Goal: Task Accomplishment & Management: Manage account settings

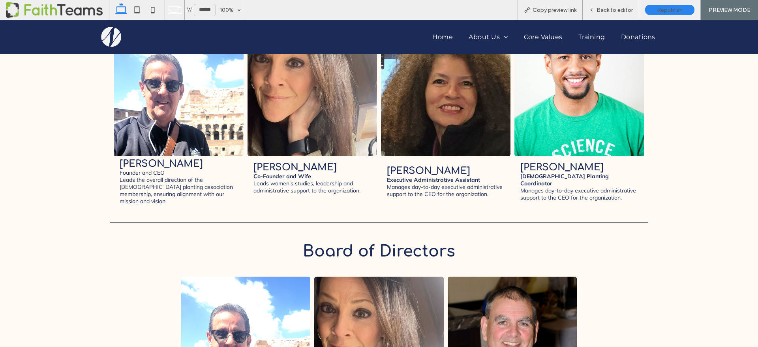
click at [582, 105] on link at bounding box center [579, 91] width 137 height 137
click at [604, 8] on span "Back to editor" at bounding box center [615, 10] width 36 height 7
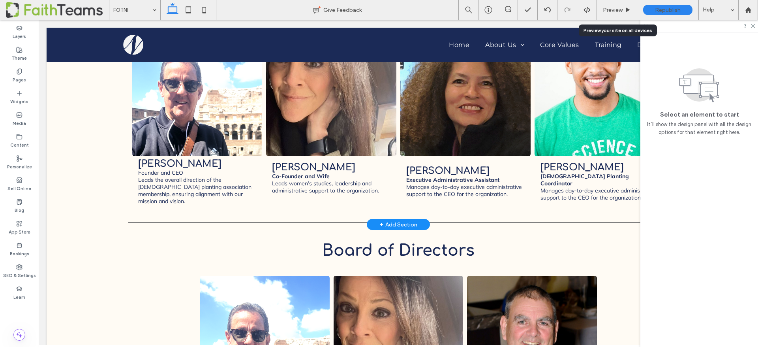
scroll to position [728, 0]
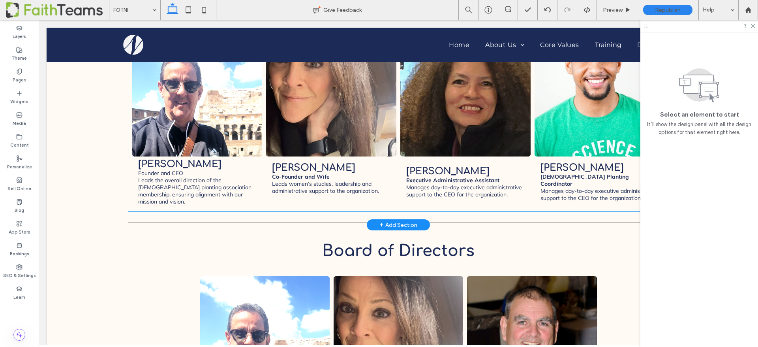
click at [626, 110] on link at bounding box center [600, 92] width 138 height 138
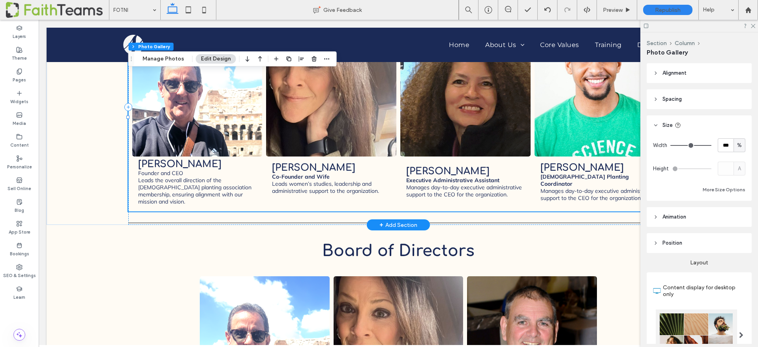
click at [600, 105] on link at bounding box center [600, 92] width 138 height 138
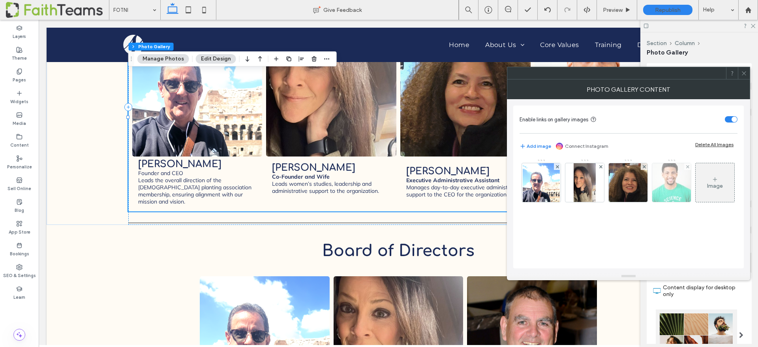
click at [662, 191] on img at bounding box center [672, 182] width 58 height 39
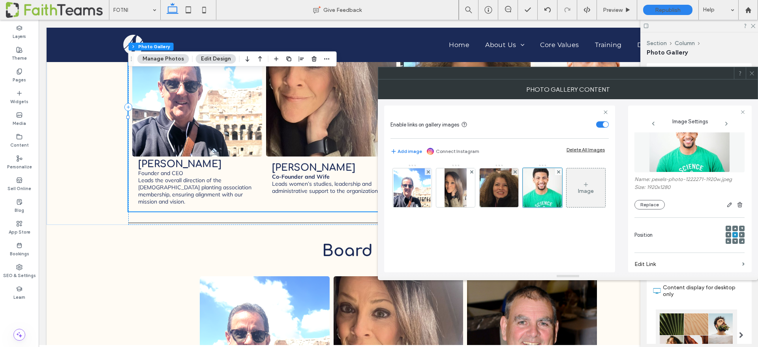
scroll to position [0, 0]
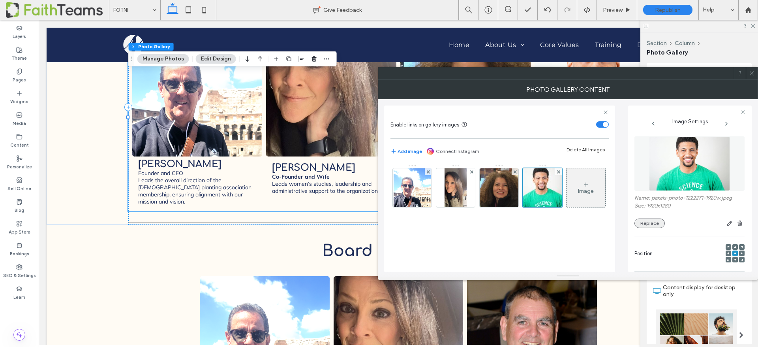
click at [652, 224] on button "Replace" at bounding box center [650, 222] width 30 height 9
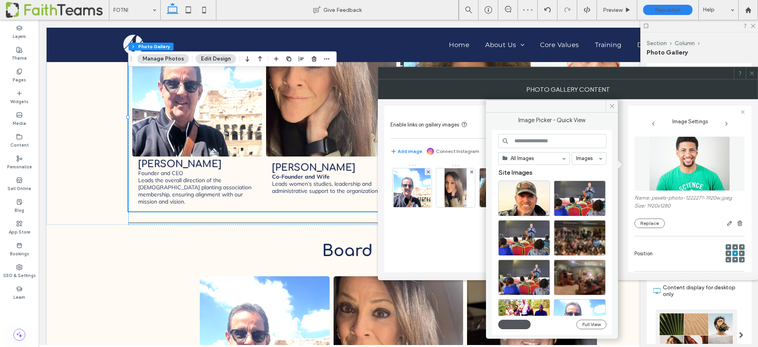
click at [516, 321] on button "Upload" at bounding box center [514, 324] width 32 height 9
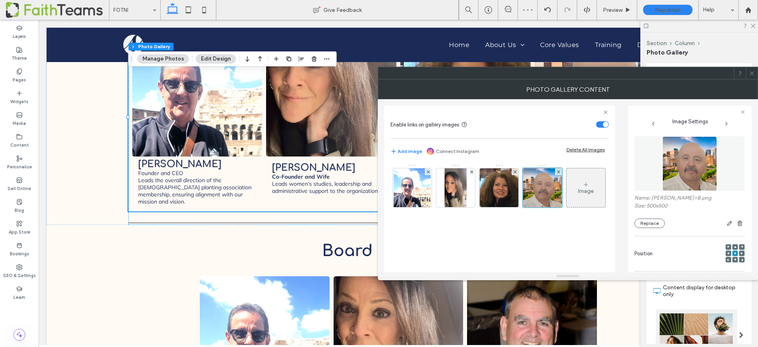
click at [755, 73] on div at bounding box center [752, 73] width 12 height 12
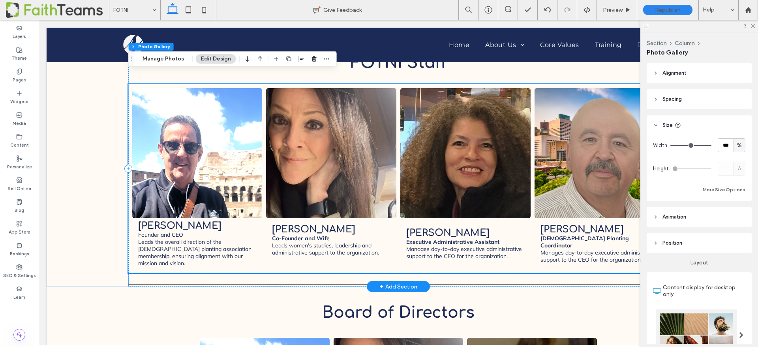
scroll to position [666, 0]
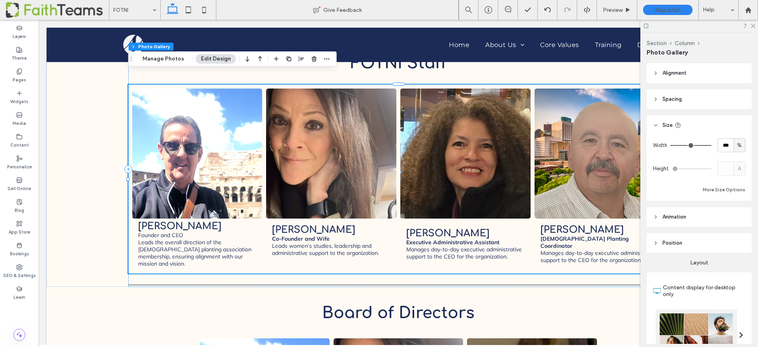
click at [754, 22] on div at bounding box center [700, 26] width 118 height 12
click at [754, 25] on use at bounding box center [753, 26] width 4 height 4
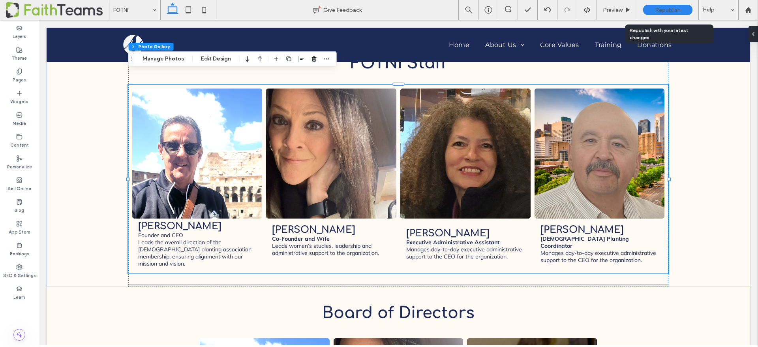
click at [661, 8] on span "Republish" at bounding box center [668, 10] width 26 height 7
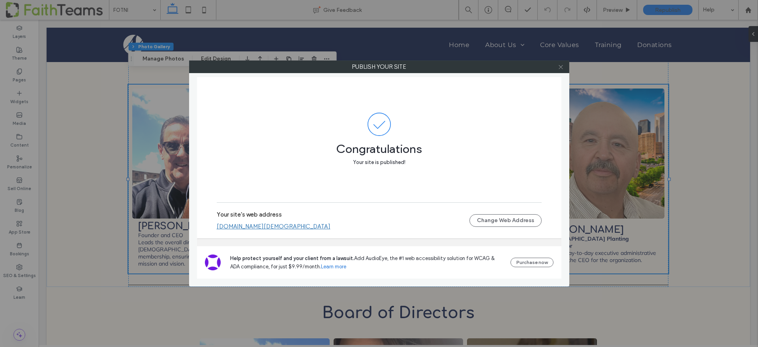
click at [561, 65] on icon at bounding box center [561, 67] width 6 height 6
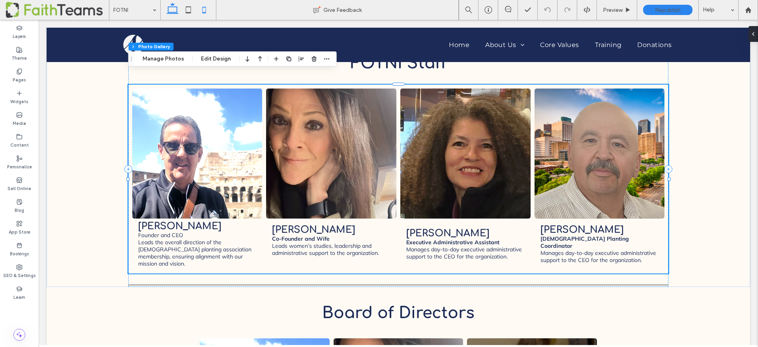
click at [202, 9] on icon at bounding box center [204, 10] width 16 height 16
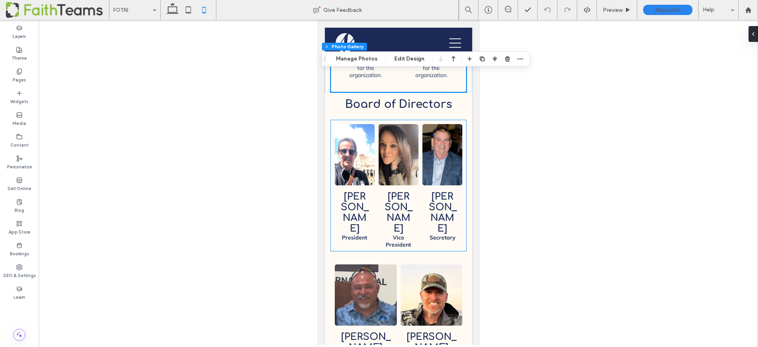
scroll to position [1028, 0]
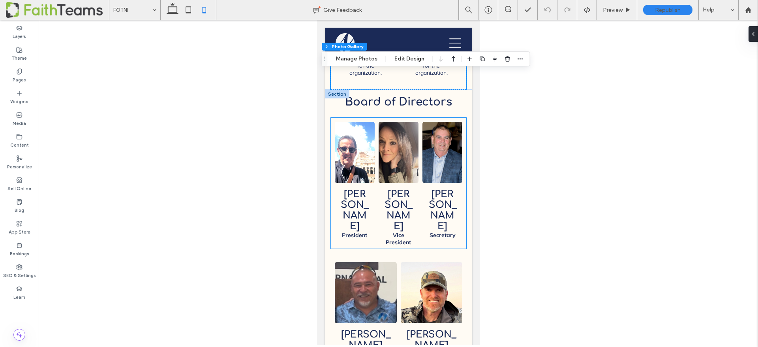
click at [394, 183] on span "[PERSON_NAME] Vice President Button" at bounding box center [398, 214] width 40 height 62
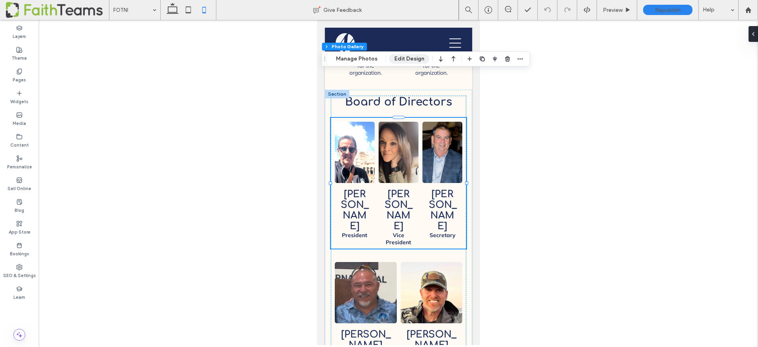
click at [397, 60] on button "Edit Design" at bounding box center [409, 58] width 40 height 9
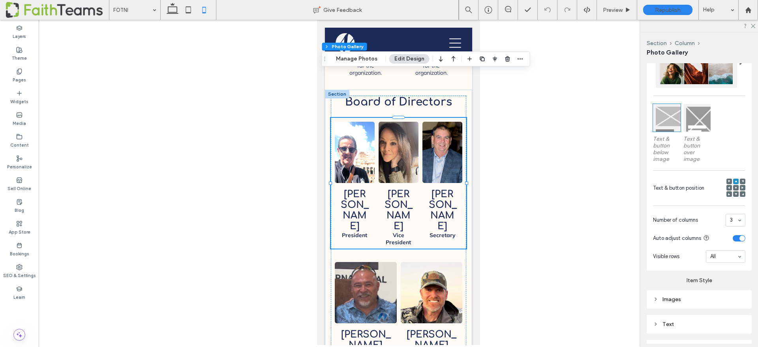
scroll to position [338, 0]
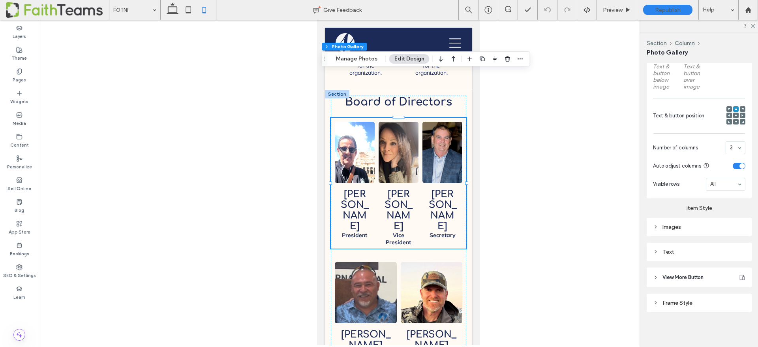
click at [743, 165] on div "toggle" at bounding box center [743, 166] width 6 height 6
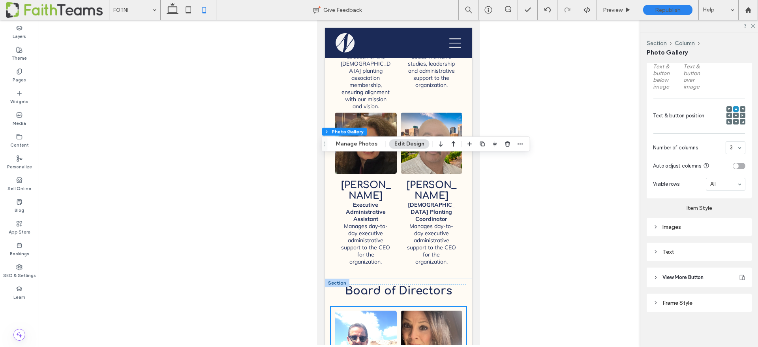
scroll to position [837, 0]
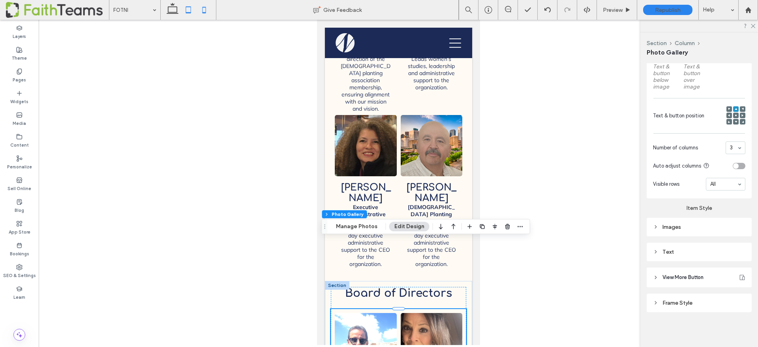
click at [190, 13] on use at bounding box center [188, 9] width 5 height 7
type input "**"
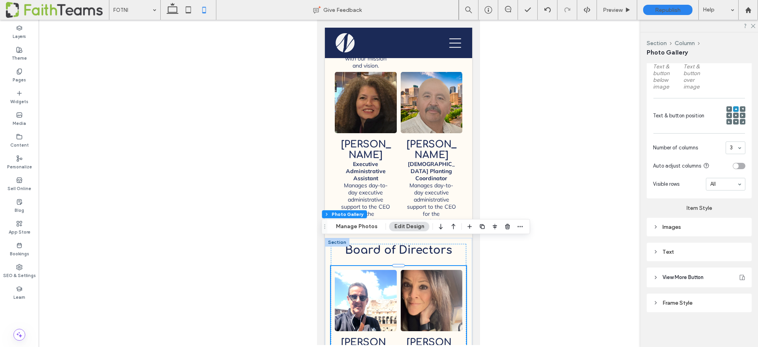
type input "**"
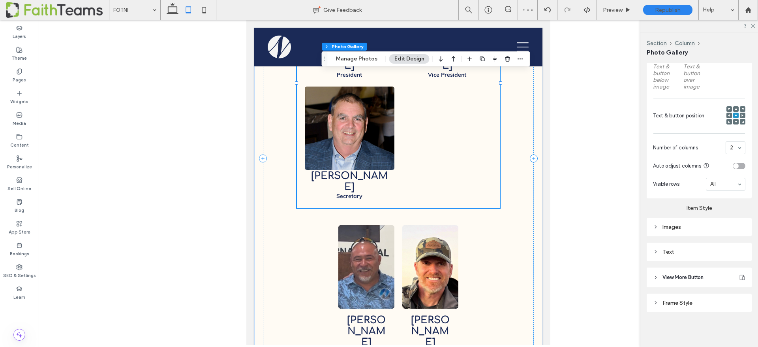
scroll to position [1107, 0]
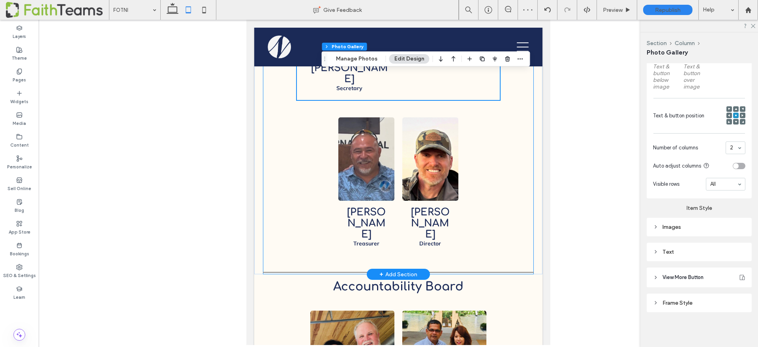
click at [472, 140] on div "Board of Directors [PERSON_NAME] President Button [PERSON_NAME] Vice President …" at bounding box center [398, 50] width 271 height 447
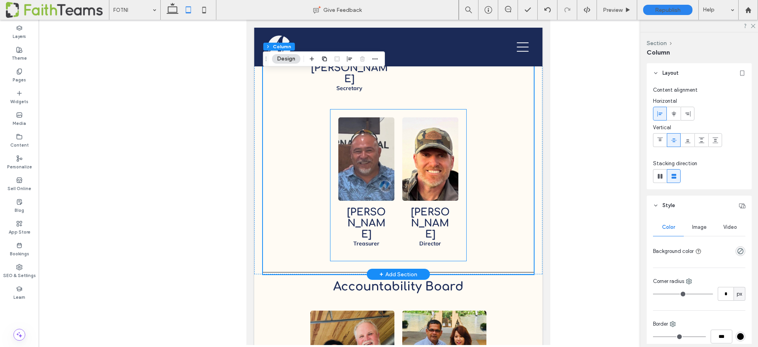
click at [439, 139] on link at bounding box center [430, 159] width 59 height 88
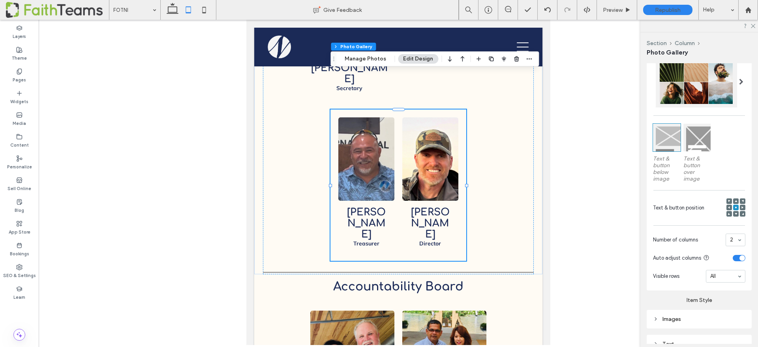
scroll to position [338, 0]
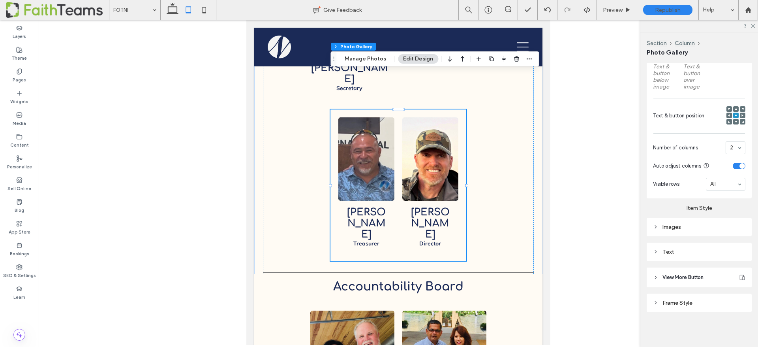
click at [744, 166] on div "toggle" at bounding box center [743, 166] width 6 height 6
click at [743, 166] on div "toggle" at bounding box center [739, 166] width 13 height 6
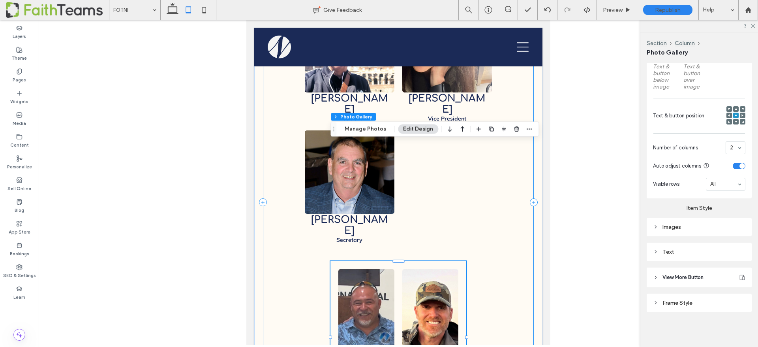
scroll to position [1045, 0]
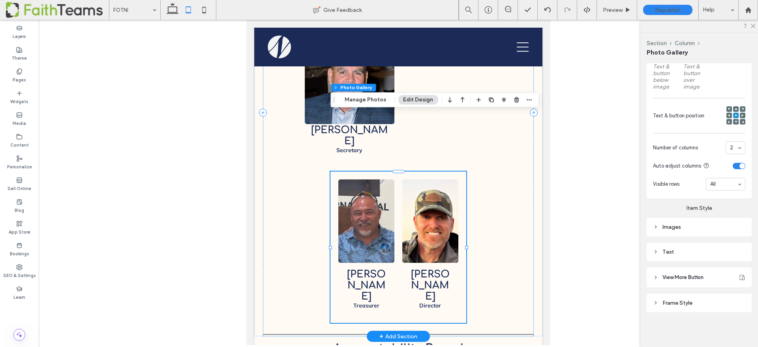
click at [432, 187] on link at bounding box center [430, 221] width 59 height 88
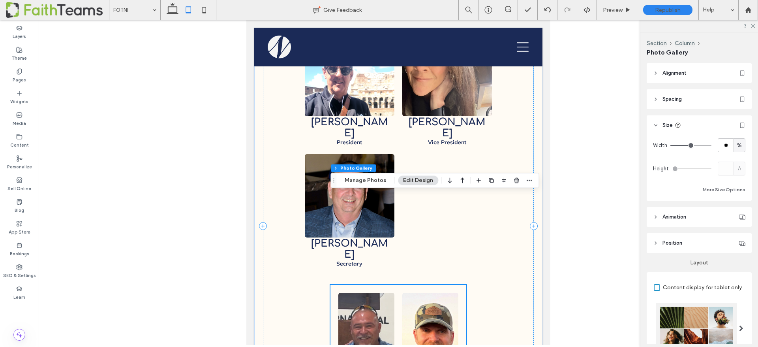
scroll to position [888, 0]
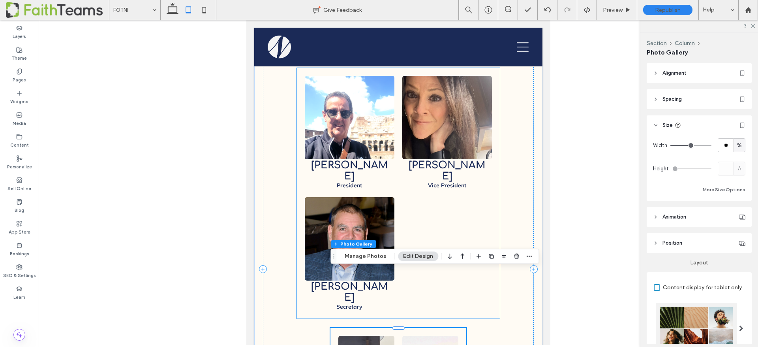
click at [433, 193] on div at bounding box center [448, 253] width 98 height 121
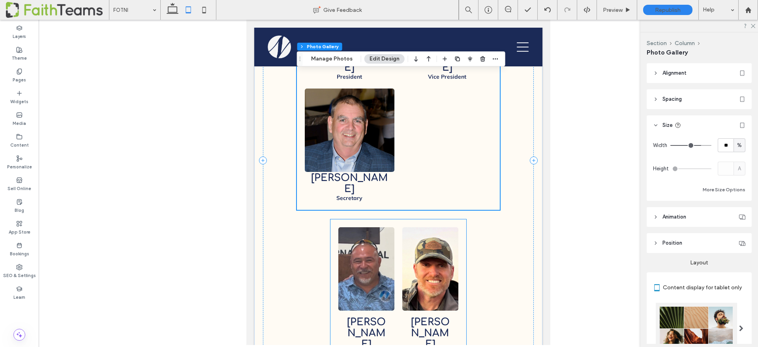
scroll to position [1022, 0]
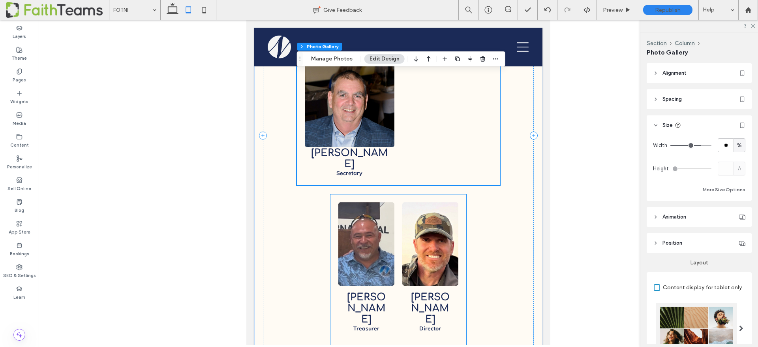
click at [423, 286] on span "[PERSON_NAME] Director Button" at bounding box center [430, 312] width 56 height 52
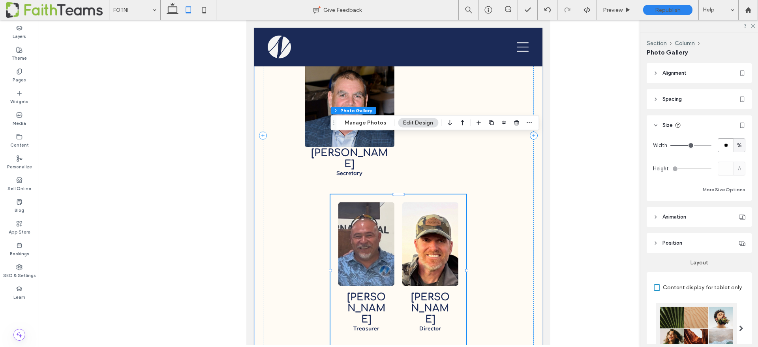
click at [726, 143] on input "**" at bounding box center [726, 145] width 16 height 14
type input "**"
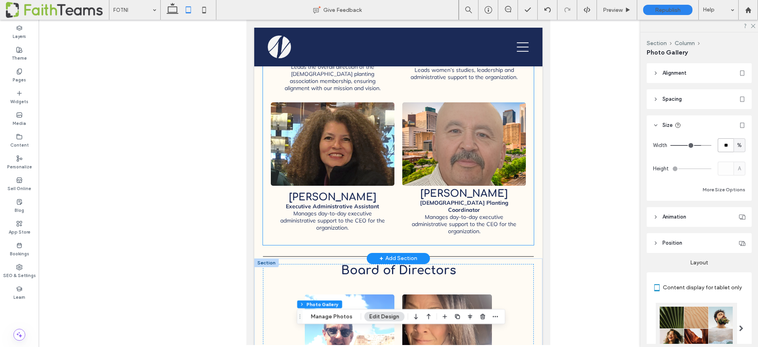
scroll to position [739, 0]
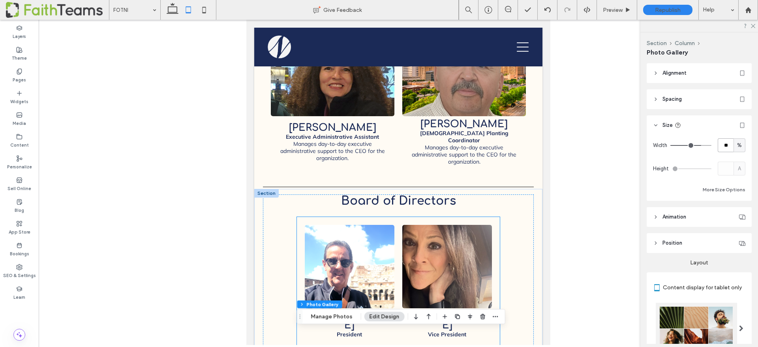
click at [414, 222] on link at bounding box center [447, 266] width 95 height 88
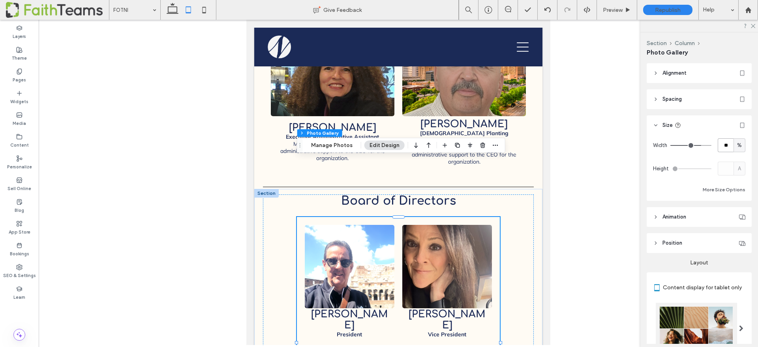
click at [730, 148] on input "**" at bounding box center [726, 145] width 16 height 14
type input "***"
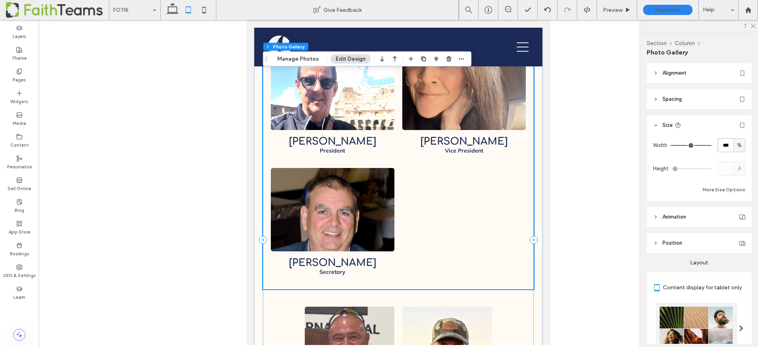
scroll to position [1071, 0]
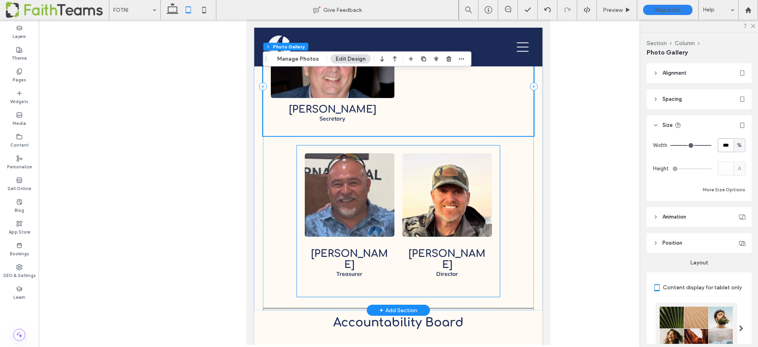
click at [393, 173] on link at bounding box center [349, 195] width 95 height 88
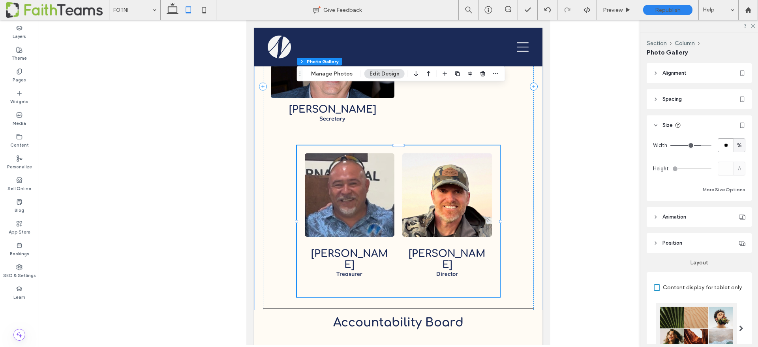
click at [733, 145] on input "**" at bounding box center [726, 145] width 16 height 14
type input "***"
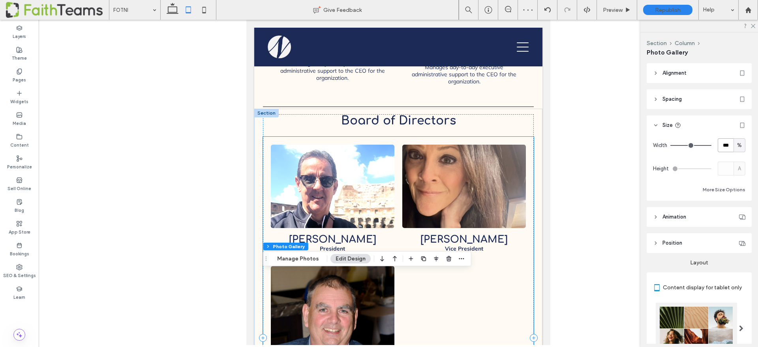
scroll to position [921, 0]
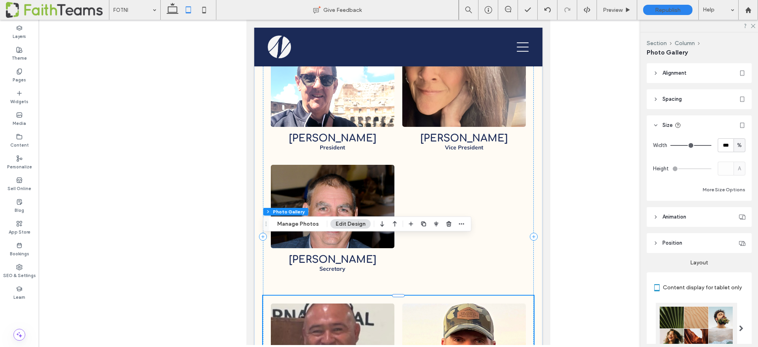
click at [600, 184] on div at bounding box center [399, 182] width 720 height 325
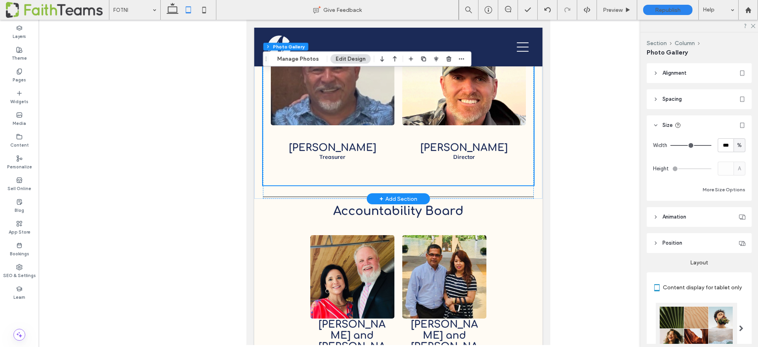
scroll to position [1345, 0]
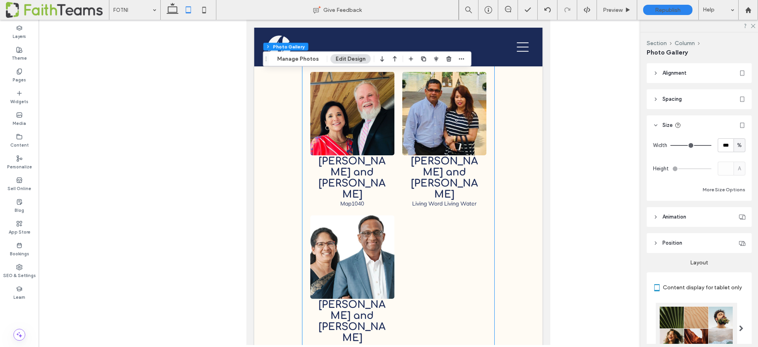
click at [420, 149] on li "[PERSON_NAME] and [PERSON_NAME] Living Word Living Water Button" at bounding box center [445, 139] width 92 height 143
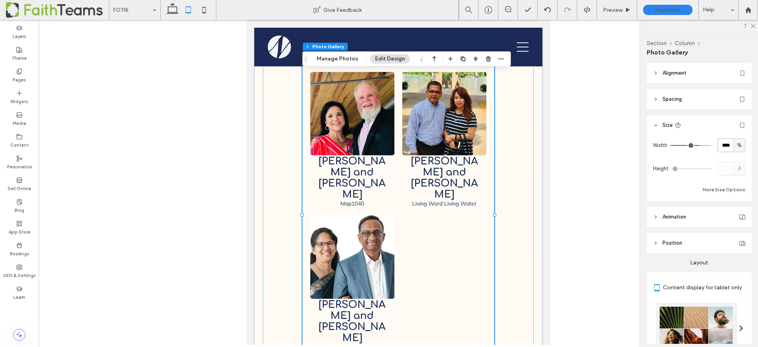
click at [723, 145] on input "****" at bounding box center [726, 145] width 16 height 14
type input "***"
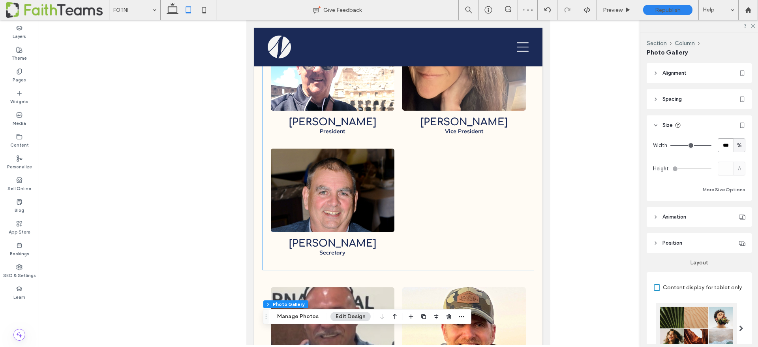
scroll to position [905, 0]
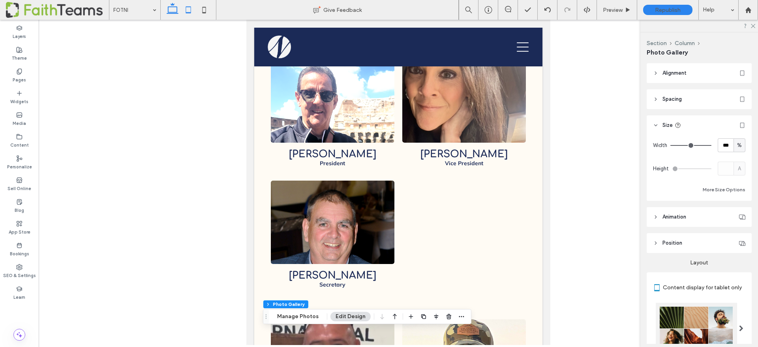
click at [168, 10] on use at bounding box center [173, 8] width 12 height 11
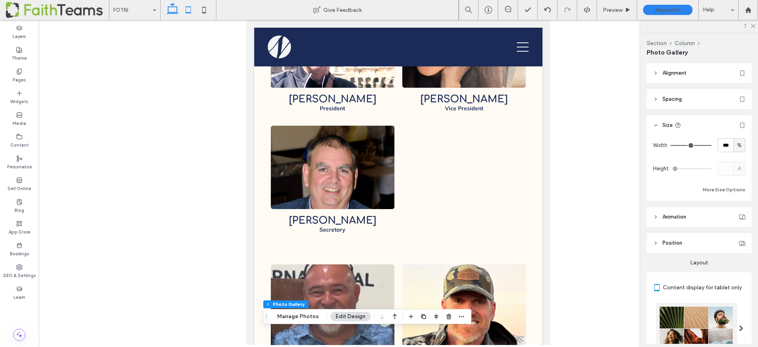
type input "**"
type input "****"
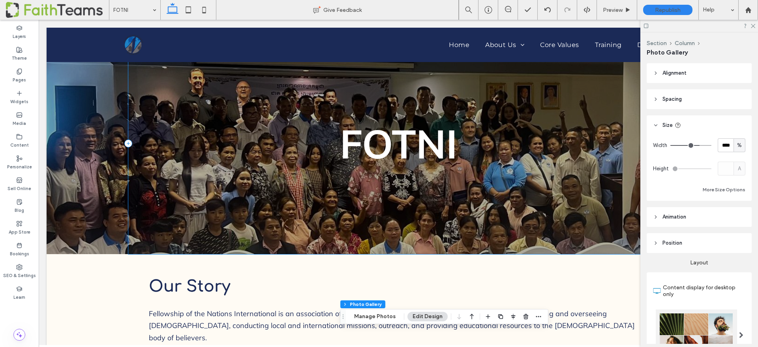
scroll to position [0, 0]
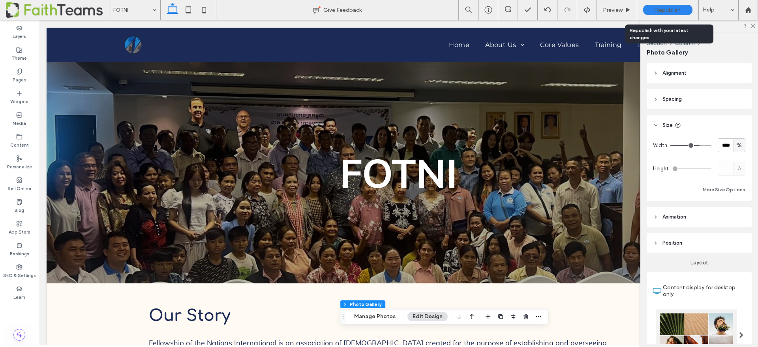
click at [664, 8] on span "Republish" at bounding box center [668, 10] width 26 height 7
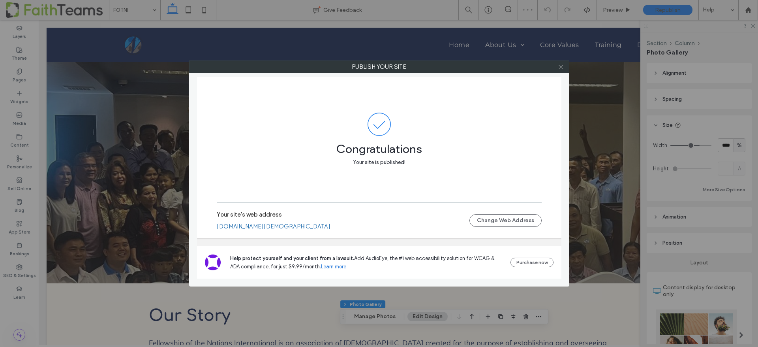
click at [560, 66] on use at bounding box center [561, 67] width 4 height 4
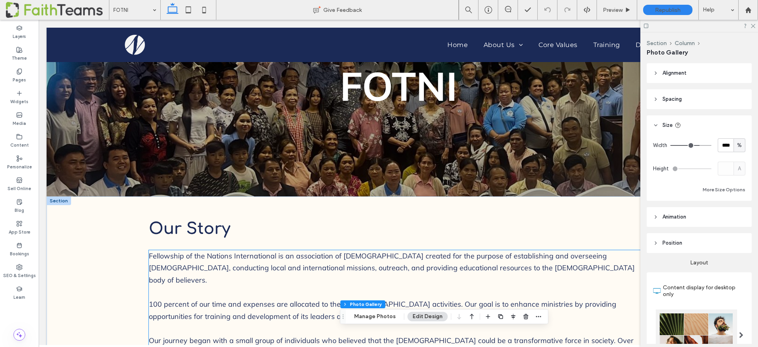
scroll to position [246, 0]
